Goal: Information Seeking & Learning: Learn about a topic

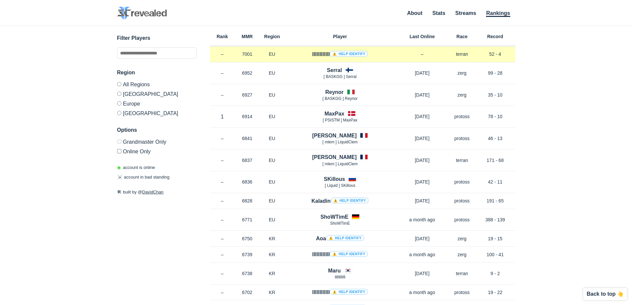
click at [354, 54] on link "⚠️ Help identify" at bounding box center [349, 54] width 38 height 6
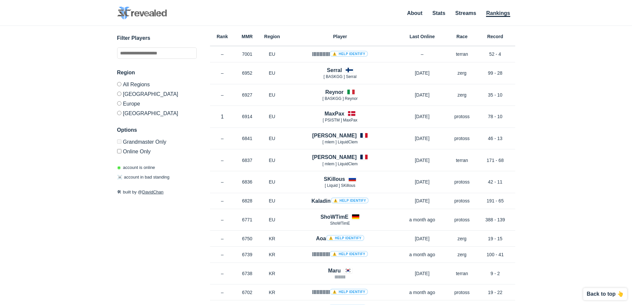
click at [127, 114] on label "[GEOGRAPHIC_DATA]" at bounding box center [157, 112] width 80 height 8
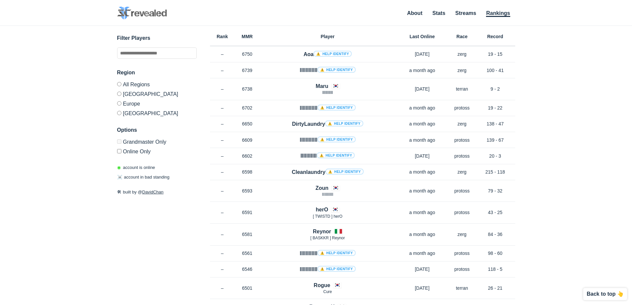
click at [148, 89] on label "[GEOGRAPHIC_DATA]" at bounding box center [157, 94] width 80 height 10
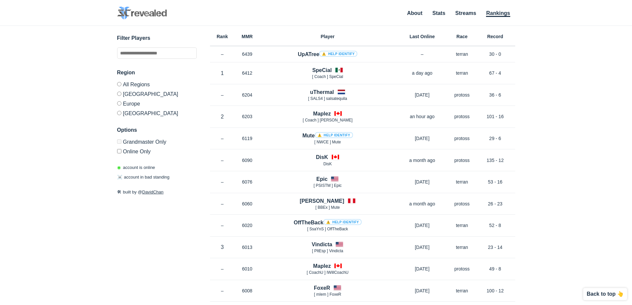
click at [149, 84] on label "All Regions" at bounding box center [157, 85] width 80 height 7
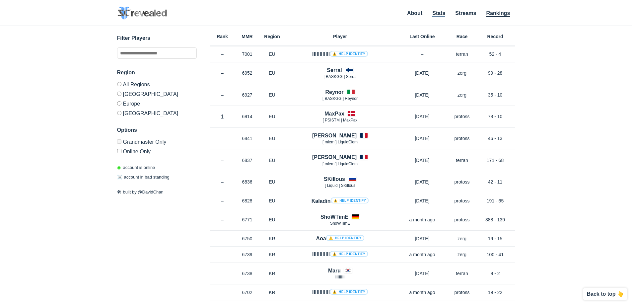
click at [437, 15] on link "Stats" at bounding box center [438, 13] width 13 height 7
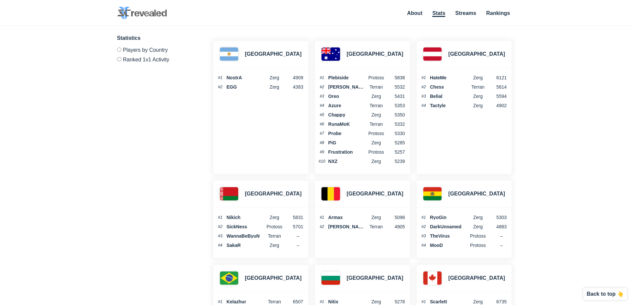
click at [454, 14] on ul "About Stats Streams Rankings" at bounding box center [458, 13] width 115 height 9
click at [158, 17] on img at bounding box center [142, 13] width 50 height 13
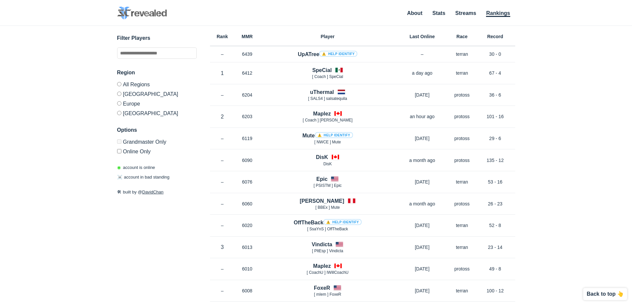
click at [493, 14] on link "Rankings" at bounding box center [498, 13] width 24 height 7
drag, startPoint x: 411, startPoint y: 13, endPoint x: 407, endPoint y: 9, distance: 5.9
drag, startPoint x: 407, startPoint y: 9, endPoint x: 395, endPoint y: 14, distance: 13.7
